Goal: Book appointment/travel/reservation

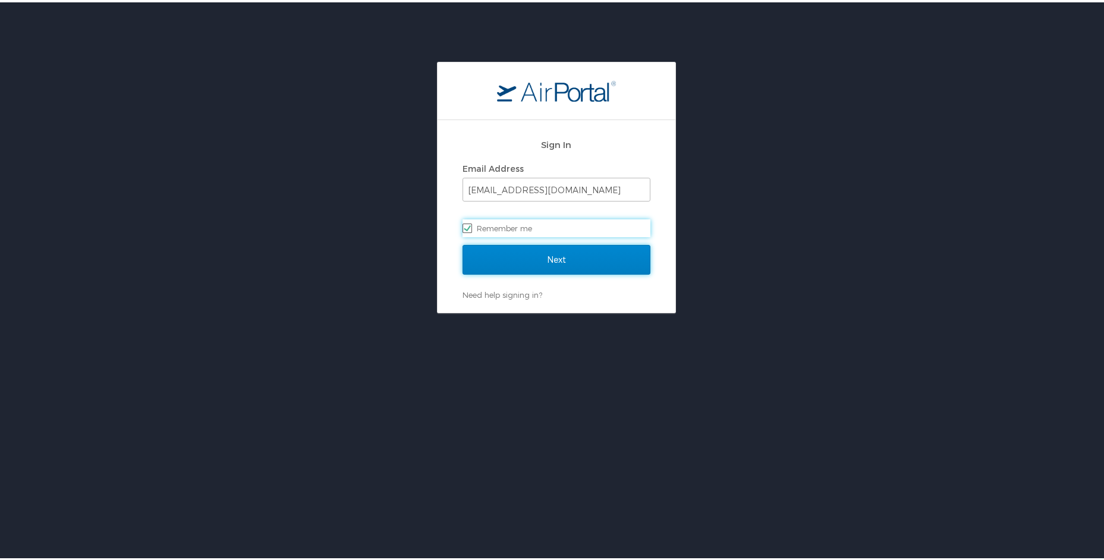
click at [521, 254] on input "Next" at bounding box center [556, 257] width 188 height 30
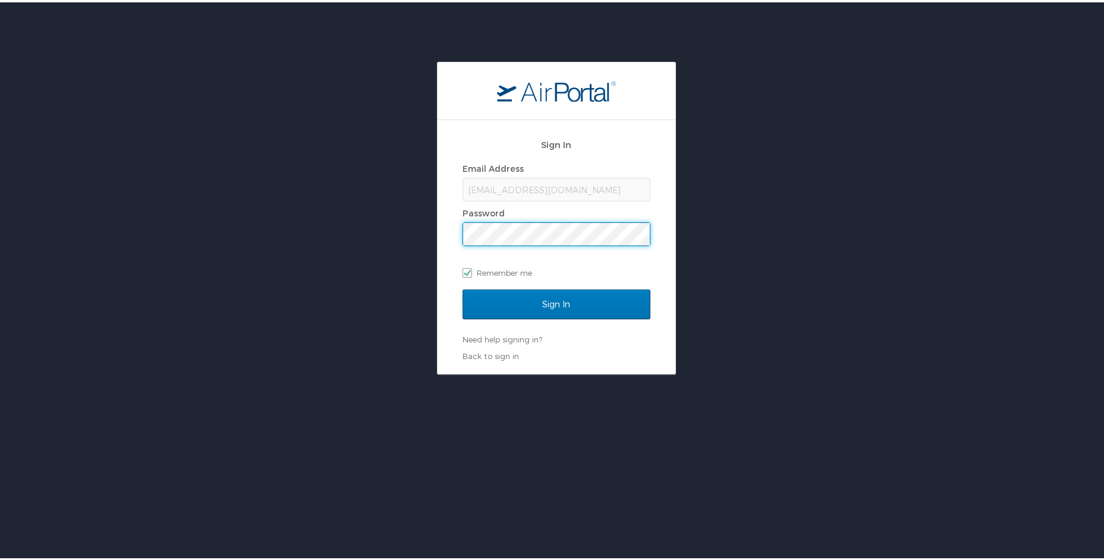
click at [462, 287] on input "Sign In" at bounding box center [556, 302] width 188 height 30
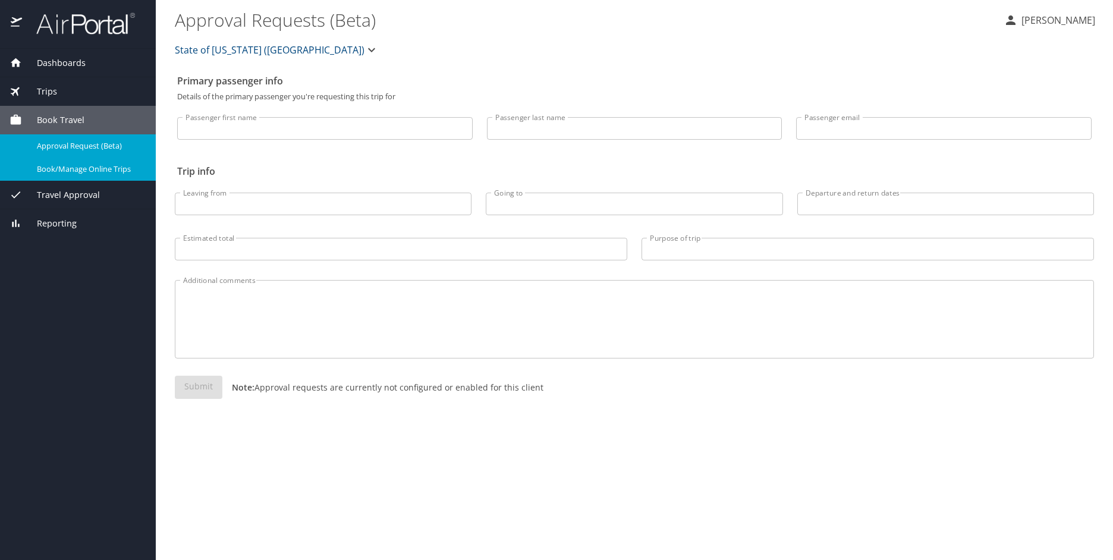
click at [89, 170] on span "Book/Manage Online Trips" at bounding box center [89, 168] width 105 height 11
